Goal: Task Accomplishment & Management: Manage account settings

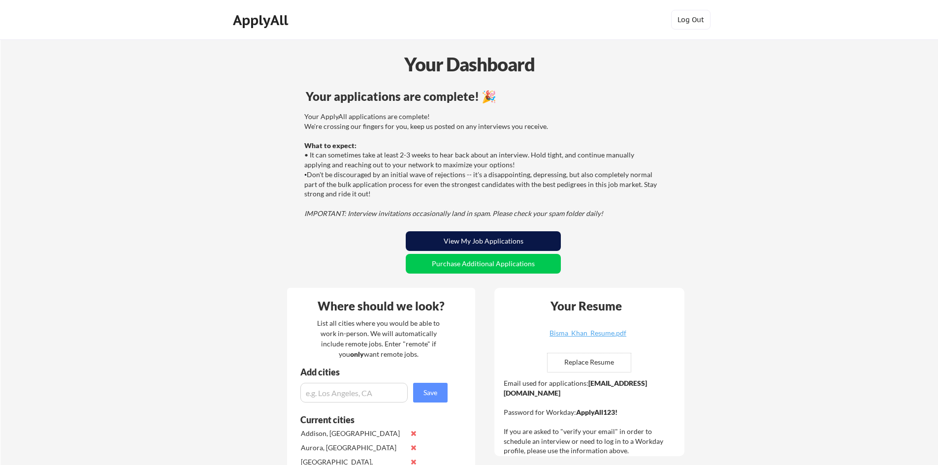
click at [433, 239] on button "View My Job Applications" at bounding box center [483, 242] width 155 height 20
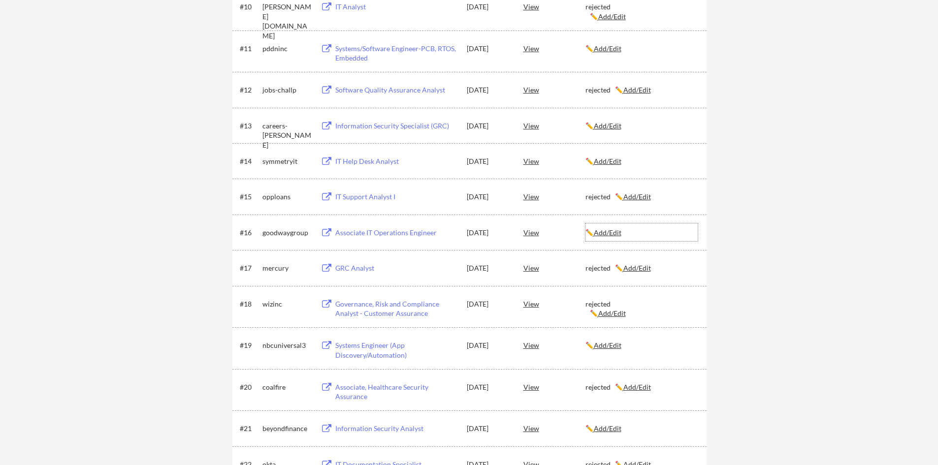
click at [616, 233] on u "Add/Edit" at bounding box center [608, 233] width 28 height 8
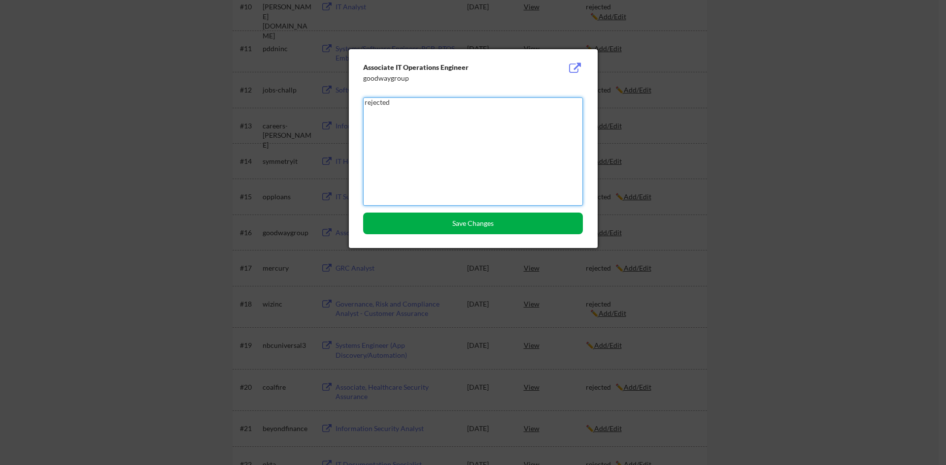
type textarea "rejected"
click at [521, 221] on button "Save Changes" at bounding box center [473, 224] width 220 height 22
